Goal: Information Seeking & Learning: Learn about a topic

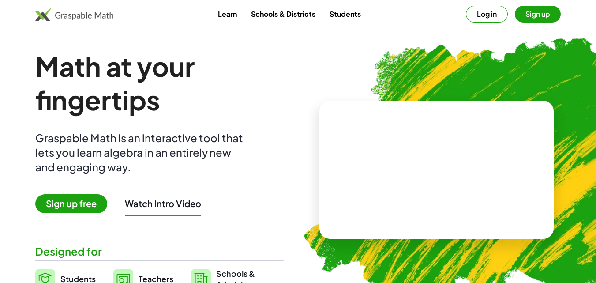
click at [283, 64] on h1 "Math at your fingertips" at bounding box center [159, 82] width 249 height 67
click at [81, 208] on span "Sign up free" at bounding box center [71, 203] width 72 height 19
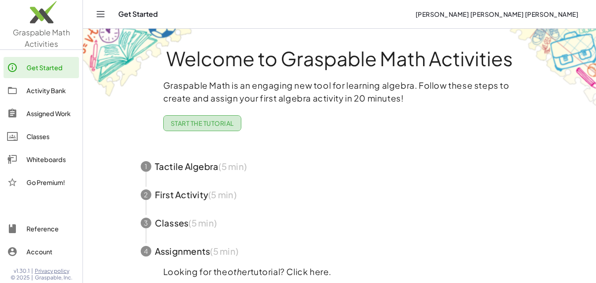
click at [203, 120] on span "Start the Tutorial" at bounding box center [202, 123] width 63 height 8
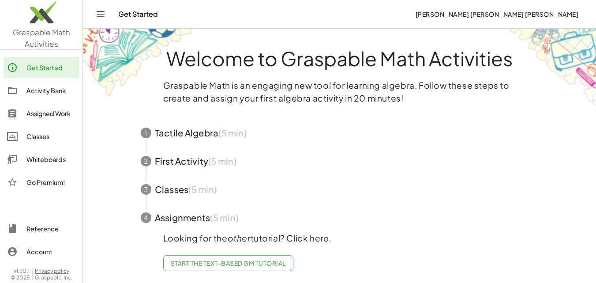
click at [233, 266] on span "Start the Text-based GM Tutorial" at bounding box center [228, 263] width 115 height 8
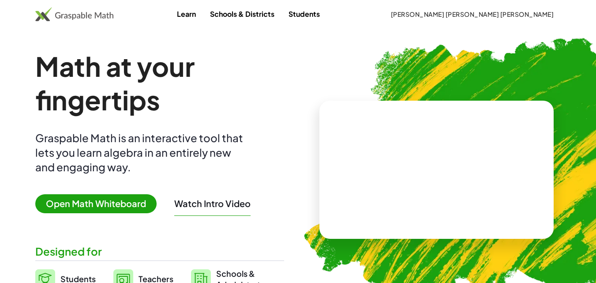
click at [128, 206] on span "Open Math Whiteboard" at bounding box center [95, 203] width 121 height 19
